Goal: Task Accomplishment & Management: Manage account settings

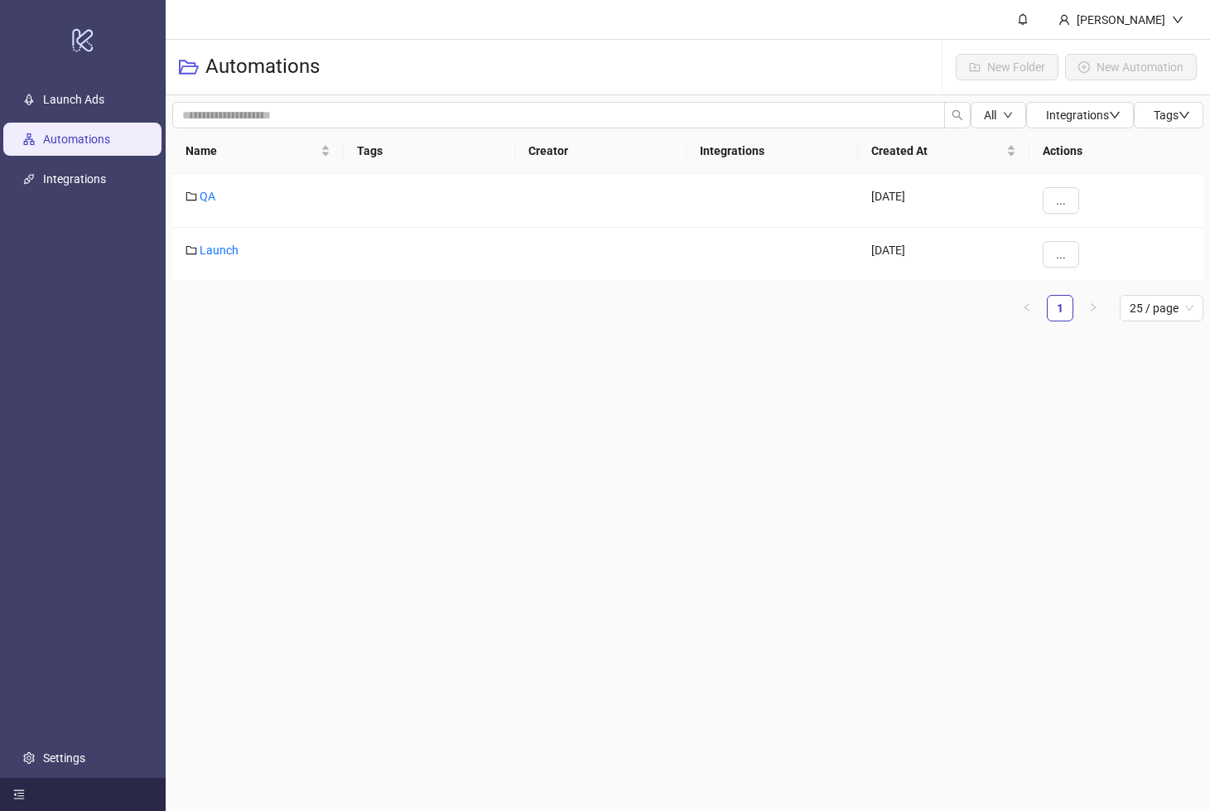
click at [20, 791] on icon "menu-fold" at bounding box center [19, 794] width 12 height 12
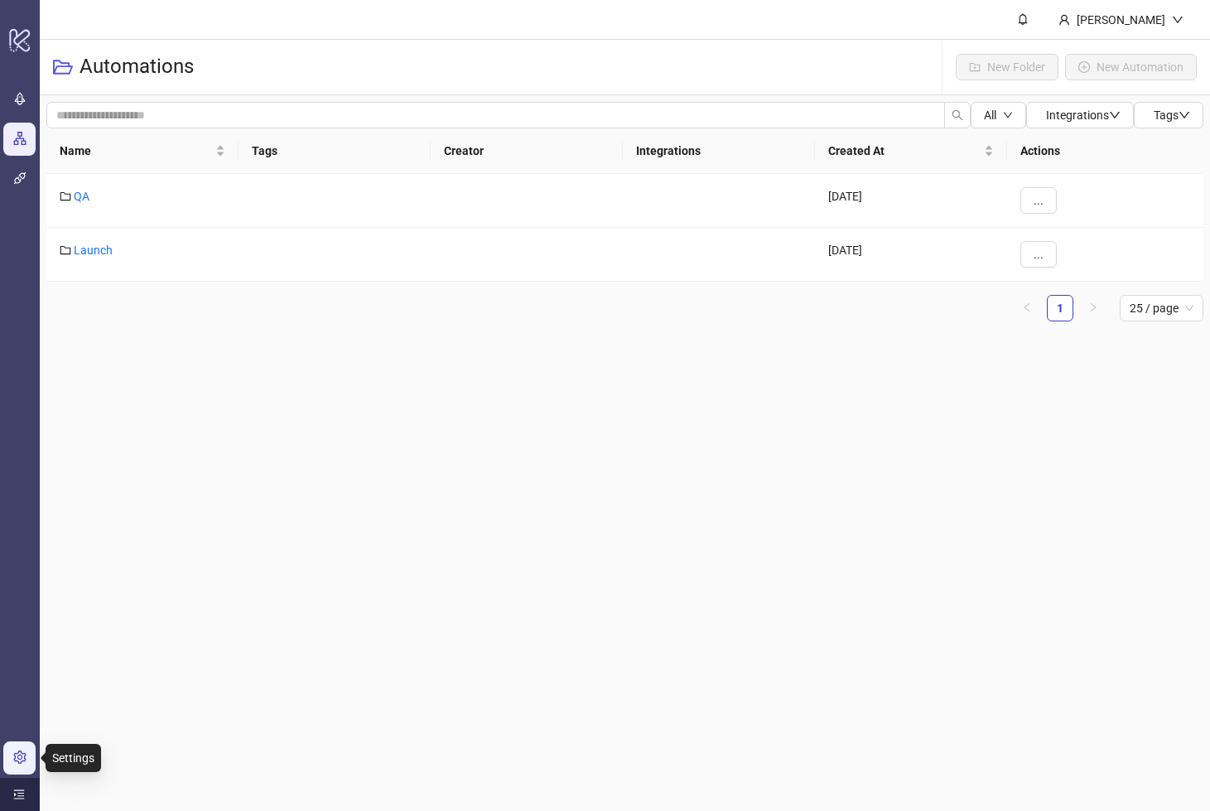
click at [35, 764] on link "Settings" at bounding box center [56, 757] width 42 height 13
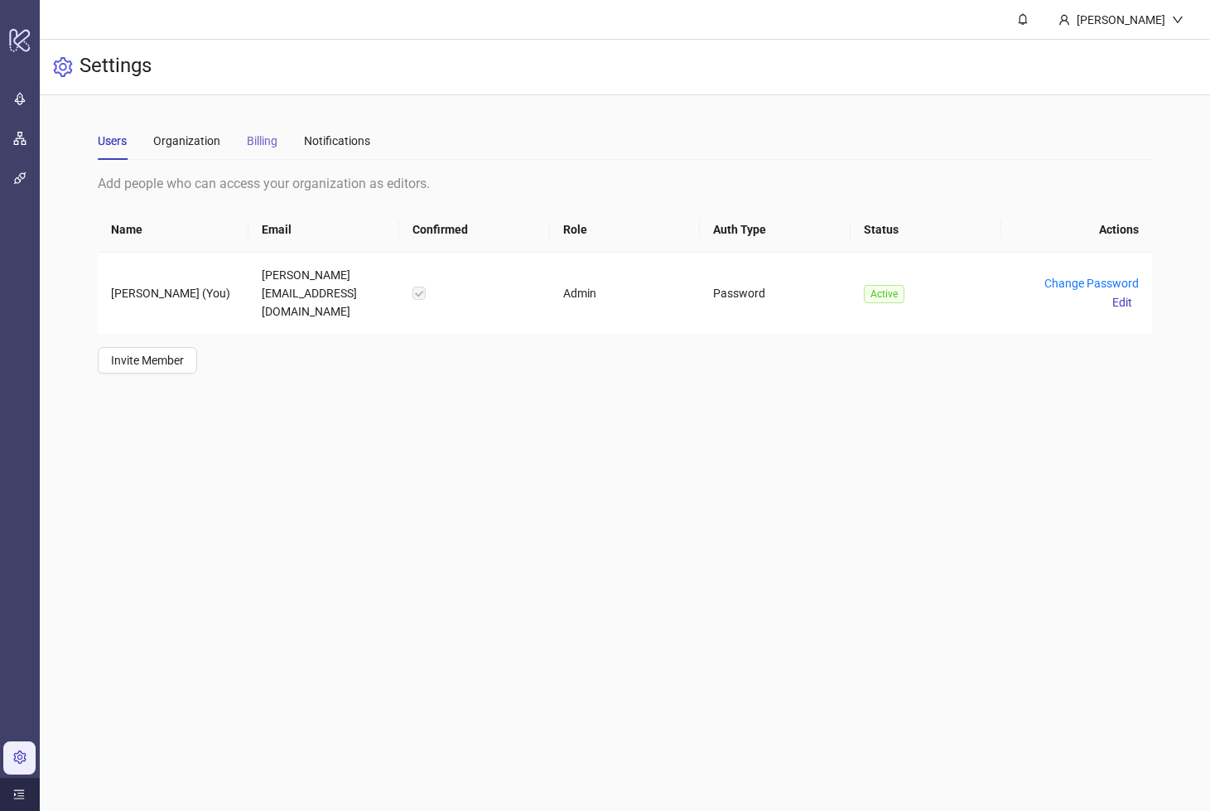
click at [269, 130] on div "Billing" at bounding box center [262, 141] width 31 height 38
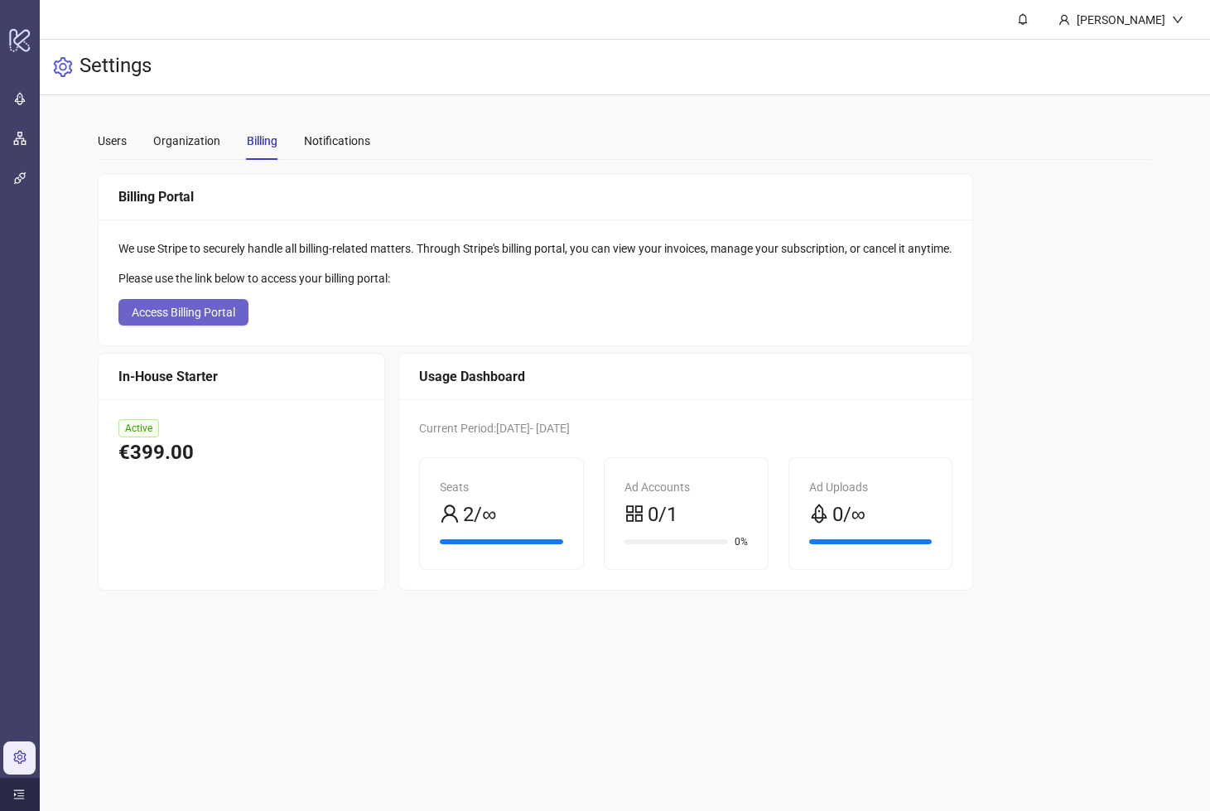
click at [232, 315] on span "Access Billing Portal" at bounding box center [183, 312] width 103 height 13
click at [1163, 23] on div "[PERSON_NAME]" at bounding box center [1121, 20] width 102 height 18
click at [35, 753] on link "Settings" at bounding box center [56, 757] width 42 height 13
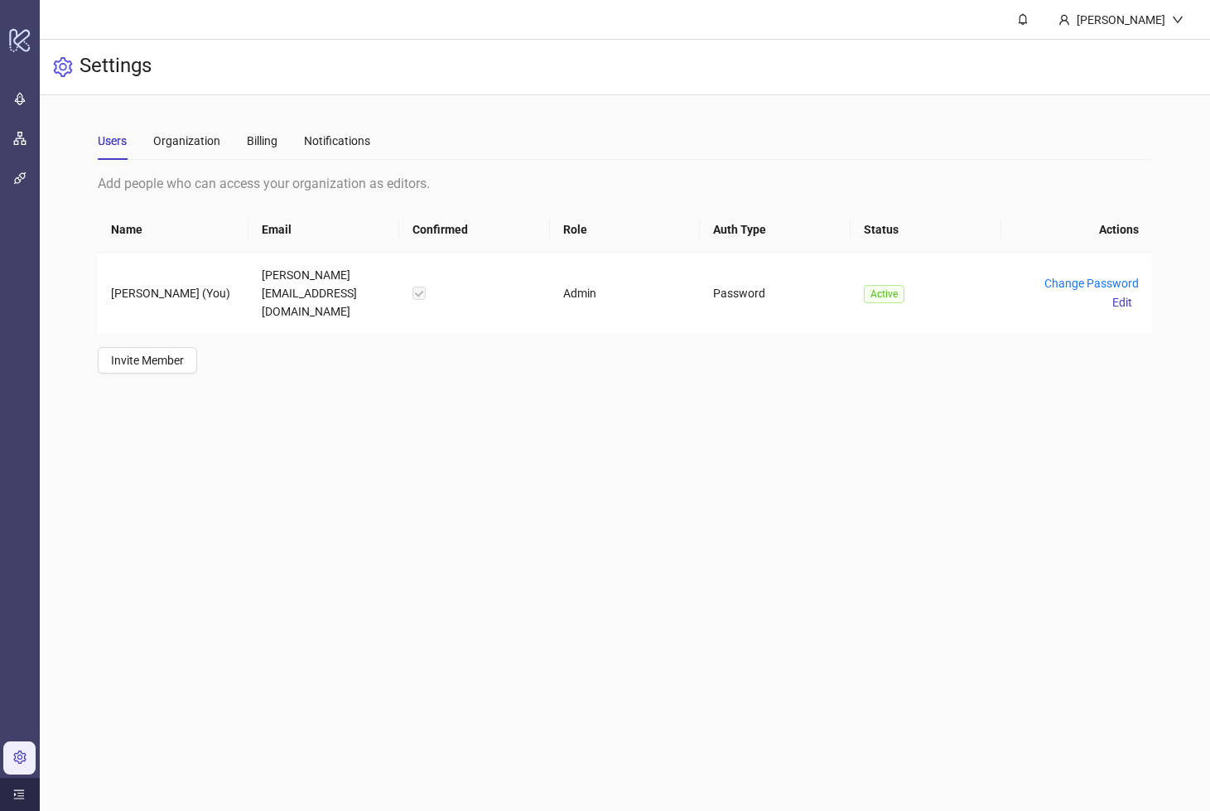
click at [25, 795] on div at bounding box center [20, 793] width 40 height 33
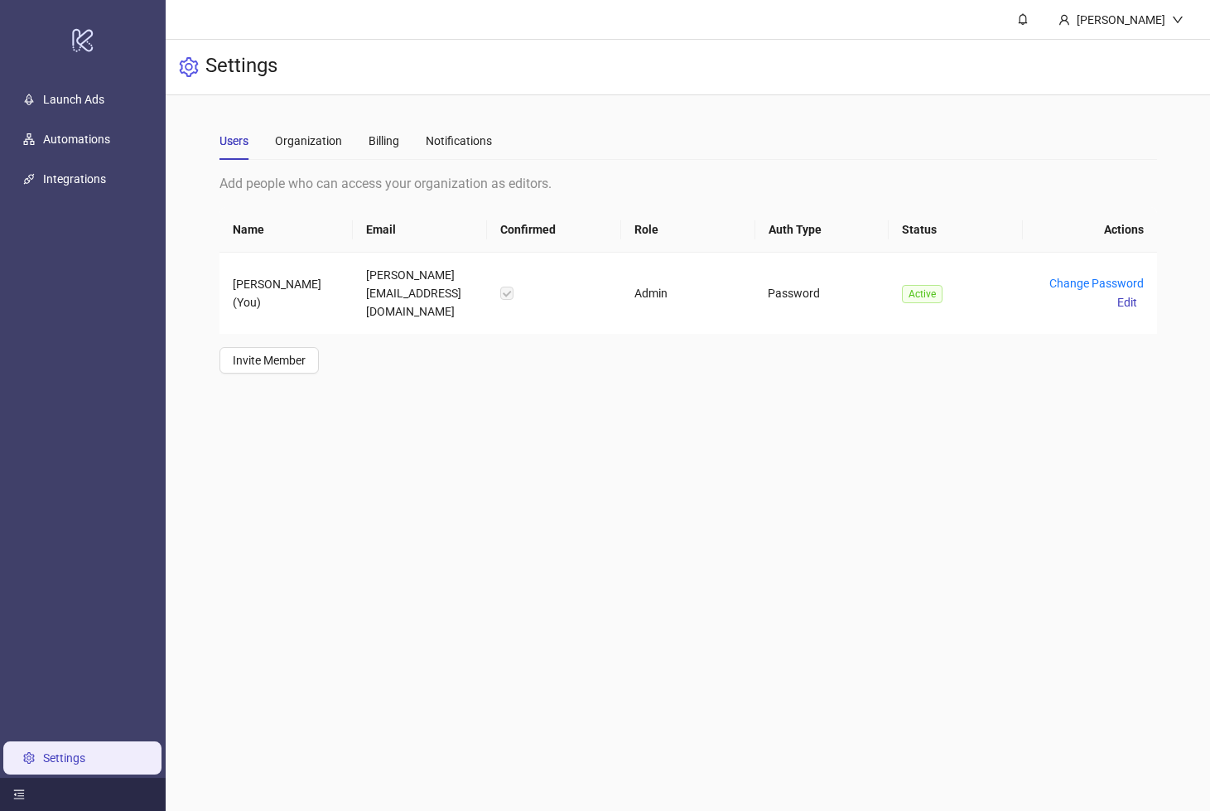
click at [5, 795] on div at bounding box center [83, 793] width 166 height 33
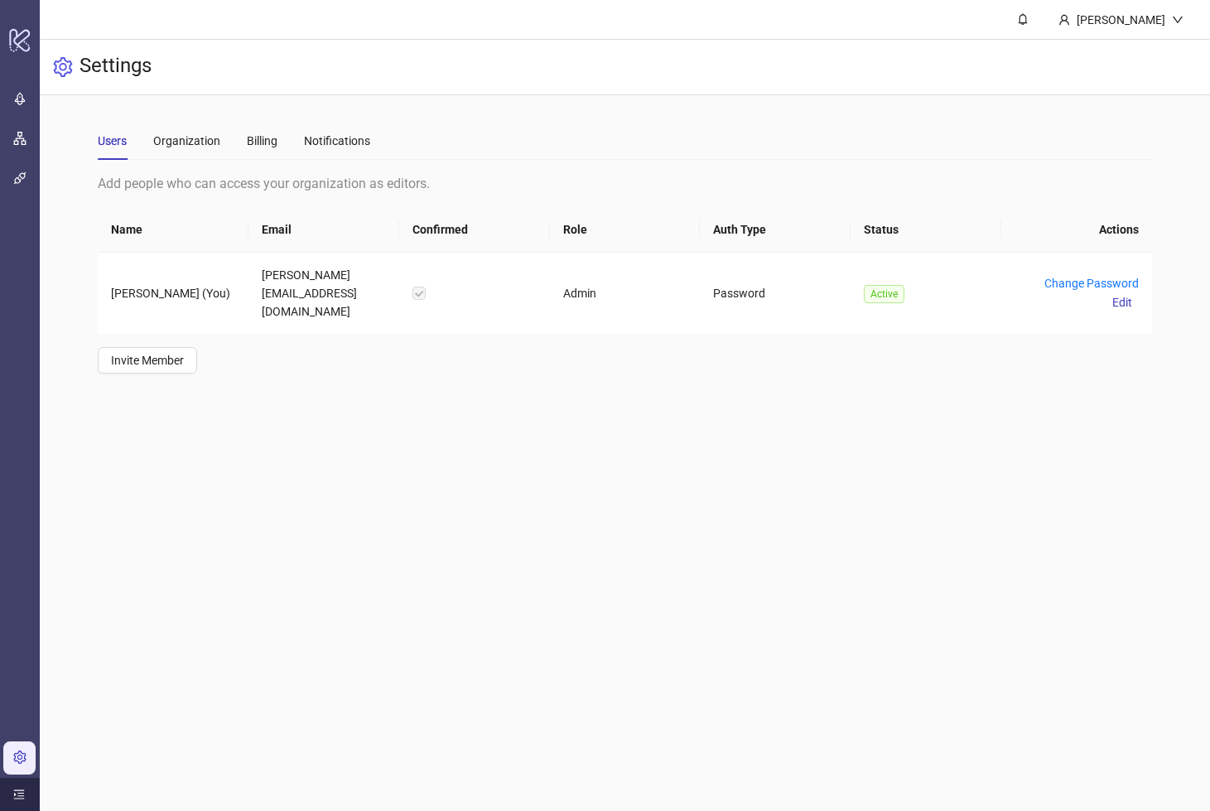
click at [17, 790] on icon "menu-unfold" at bounding box center [19, 794] width 12 height 12
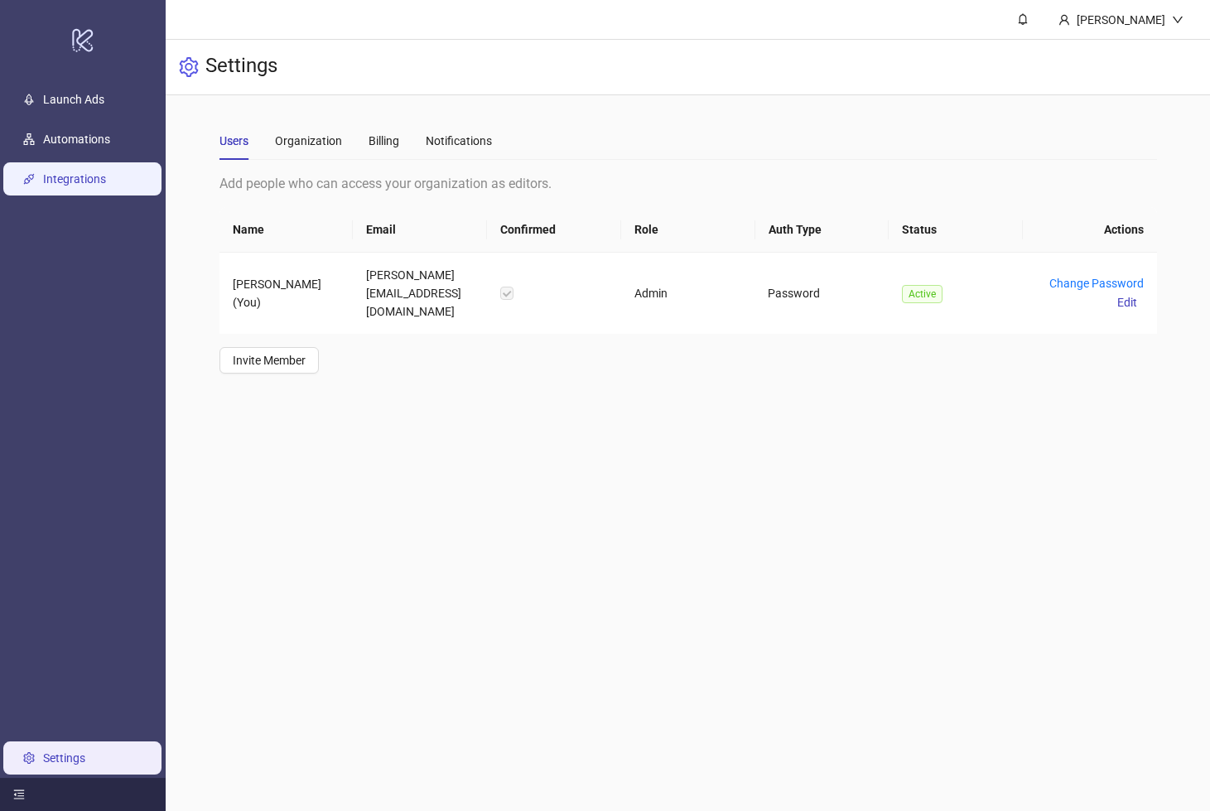
click at [102, 181] on link "Integrations" at bounding box center [74, 178] width 63 height 13
